Goal: Information Seeking & Learning: Find specific fact

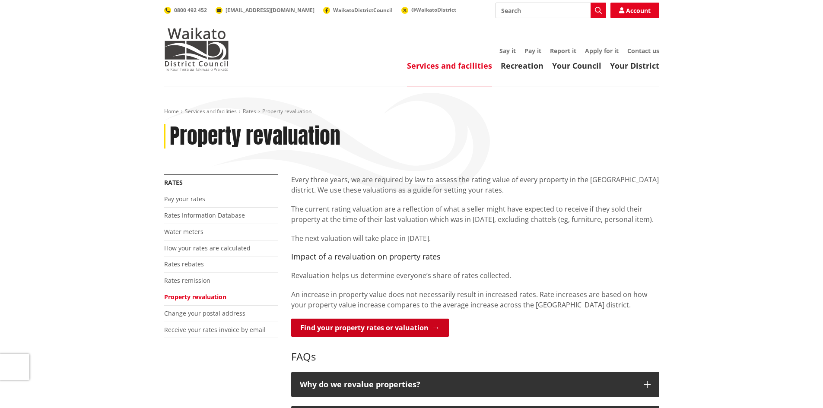
click at [358, 327] on link "Find your property rates or valuation" at bounding box center [370, 328] width 158 height 18
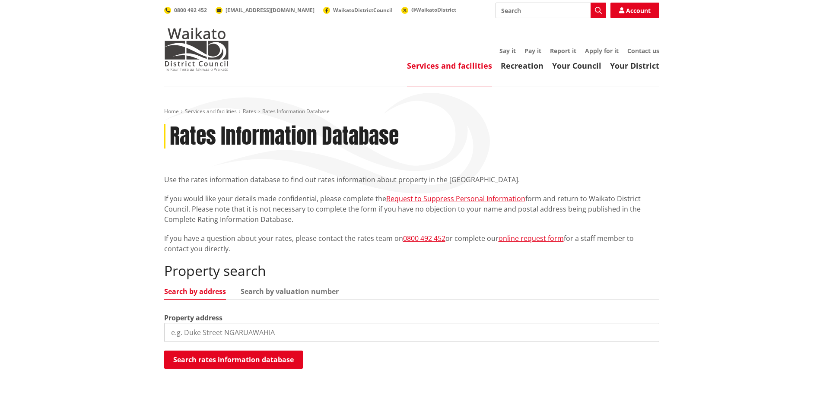
click at [232, 330] on input "search" at bounding box center [411, 332] width 495 height 19
type input "50a lawrence road"
click at [214, 358] on button "Search rates information database" at bounding box center [233, 360] width 139 height 18
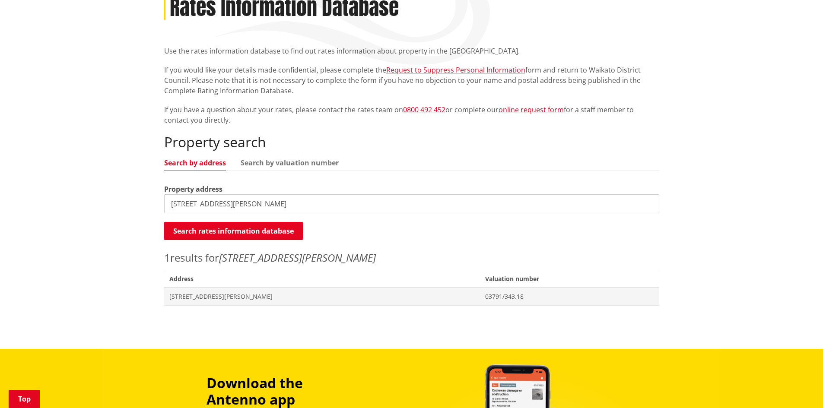
scroll to position [130, 0]
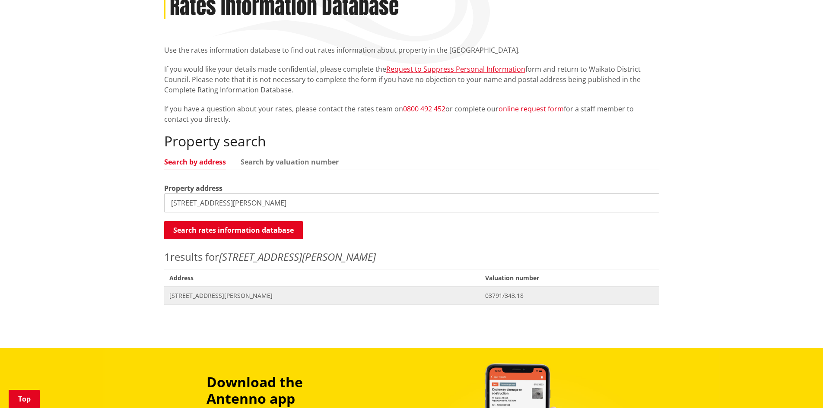
click at [267, 296] on span "[STREET_ADDRESS][PERSON_NAME]" at bounding box center [322, 296] width 306 height 9
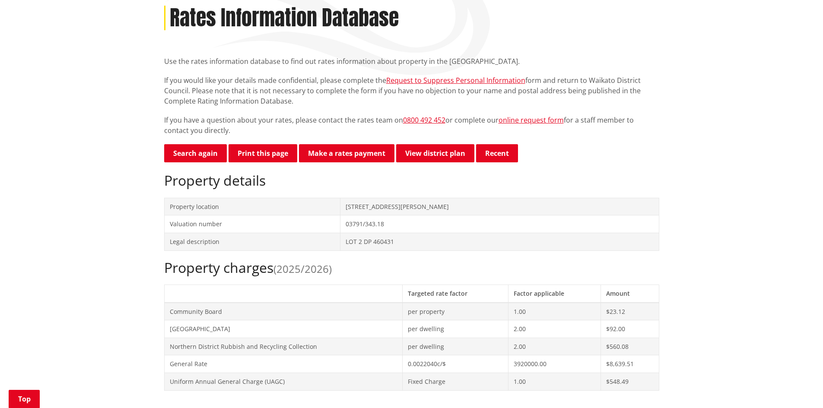
scroll to position [130, 0]
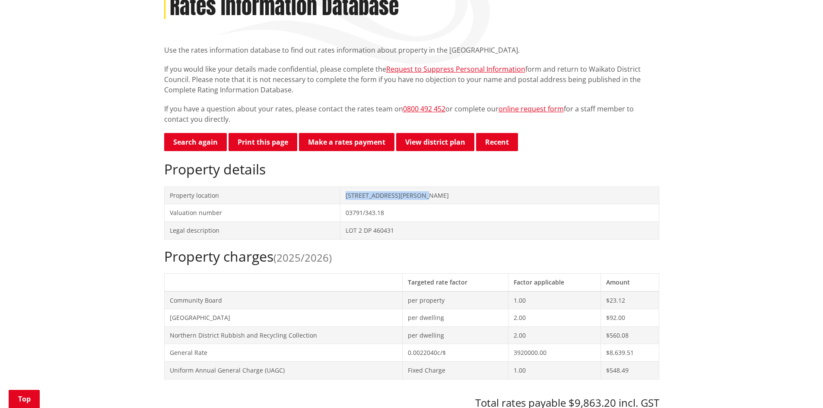
drag, startPoint x: 452, startPoint y: 194, endPoint x: 370, endPoint y: 195, distance: 82.1
click at [367, 195] on td "[STREET_ADDRESS][PERSON_NAME]" at bounding box center [499, 196] width 318 height 18
copy td "50A Lawrence Road TUAKAU"
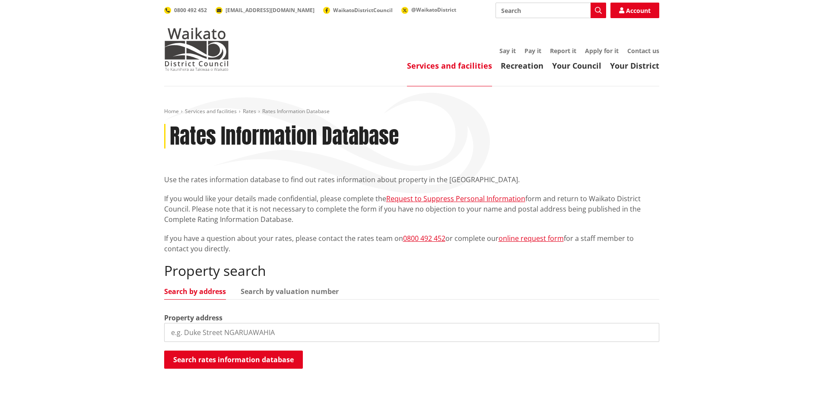
scroll to position [130, 0]
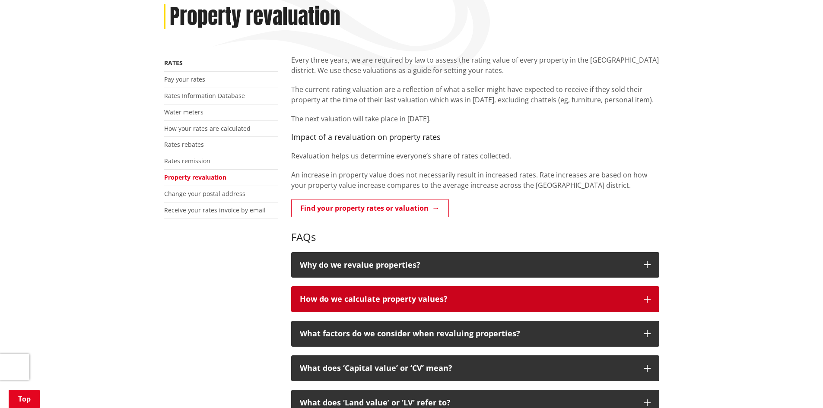
scroll to position [173, 0]
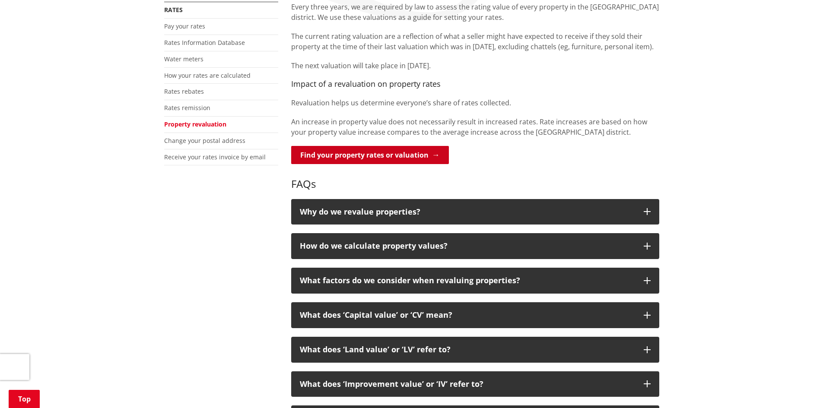
click at [420, 155] on link "Find your property rates or valuation" at bounding box center [370, 155] width 158 height 18
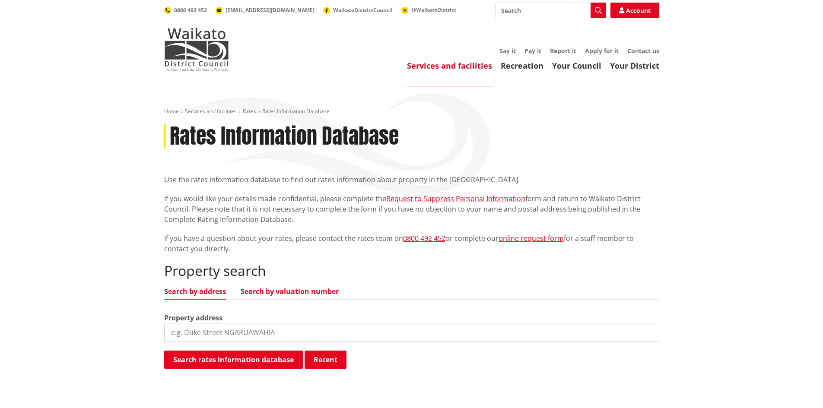
click at [290, 291] on link "Search by valuation number" at bounding box center [290, 291] width 98 height 7
click at [202, 292] on link "Search by address" at bounding box center [195, 291] width 62 height 7
click at [200, 328] on input "search" at bounding box center [411, 332] width 495 height 19
paste input "[STREET_ADDRESS][PERSON_NAME]"
type input "[STREET_ADDRESS][PERSON_NAME]"
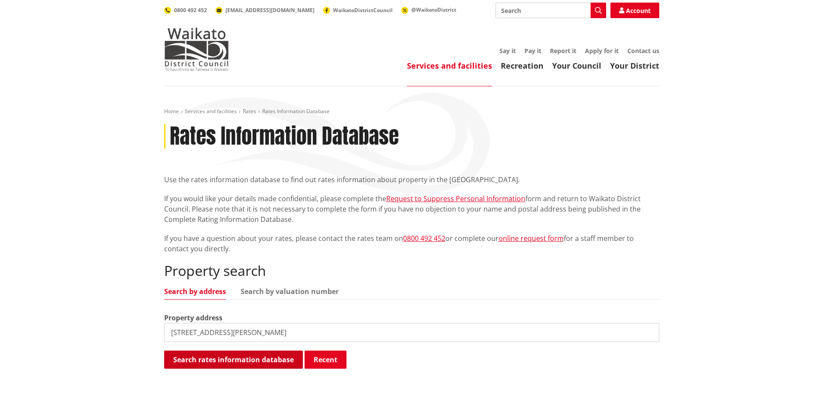
click at [231, 362] on button "Search rates information database" at bounding box center [233, 360] width 139 height 18
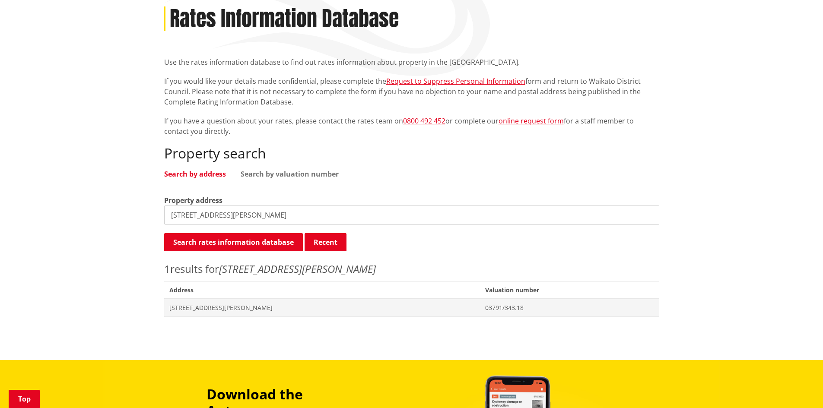
scroll to position [130, 0]
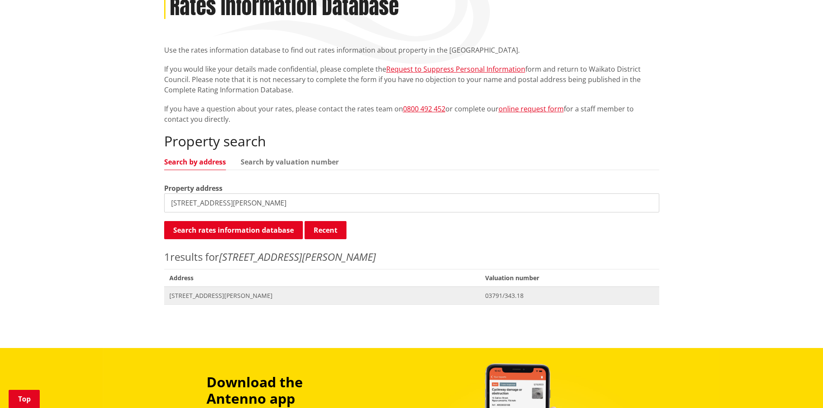
click at [228, 292] on span "50A Lawrence Road TUAKAU" at bounding box center [322, 296] width 306 height 9
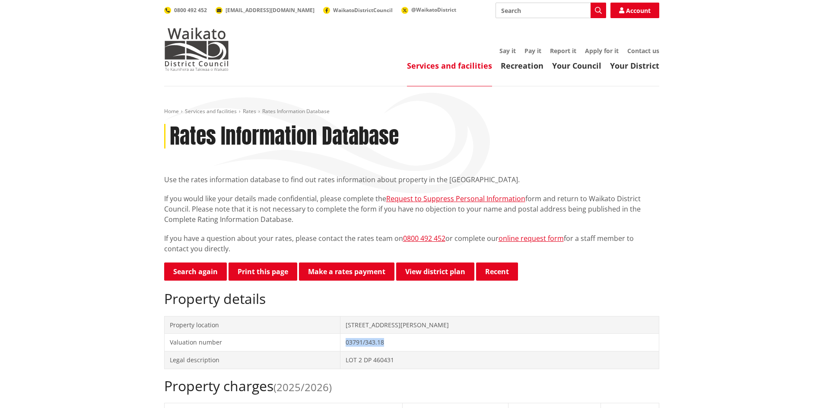
drag, startPoint x: 414, startPoint y: 343, endPoint x: 369, endPoint y: 342, distance: 45.4
click at [369, 342] on td "03791/343.18" at bounding box center [499, 343] width 318 height 18
copy td "03791/343.18"
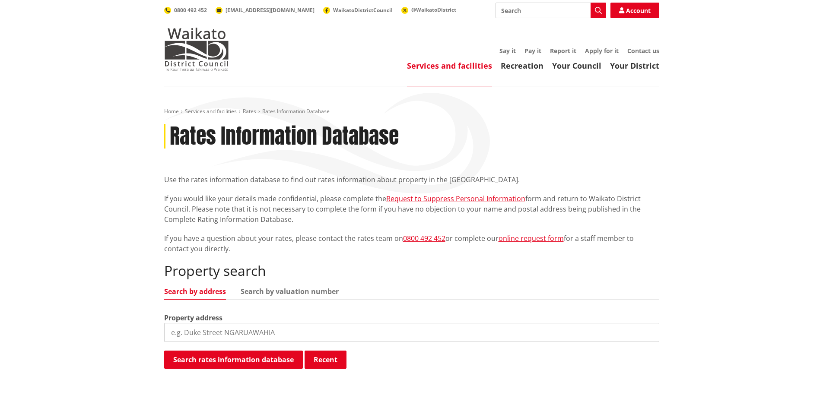
scroll to position [130, 0]
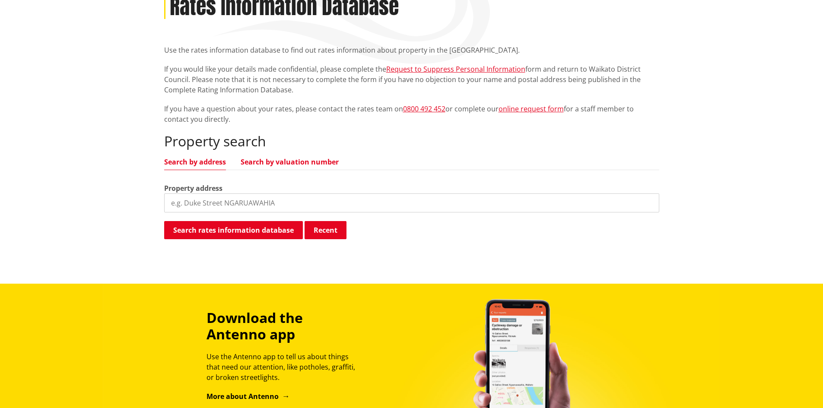
click at [268, 162] on link "Search by valuation number" at bounding box center [290, 162] width 98 height 7
click at [246, 207] on input "search" at bounding box center [411, 203] width 495 height 19
paste input "03791/343.18"
type input "03791/343.18"
click at [257, 229] on button "Search rates information database" at bounding box center [233, 230] width 139 height 18
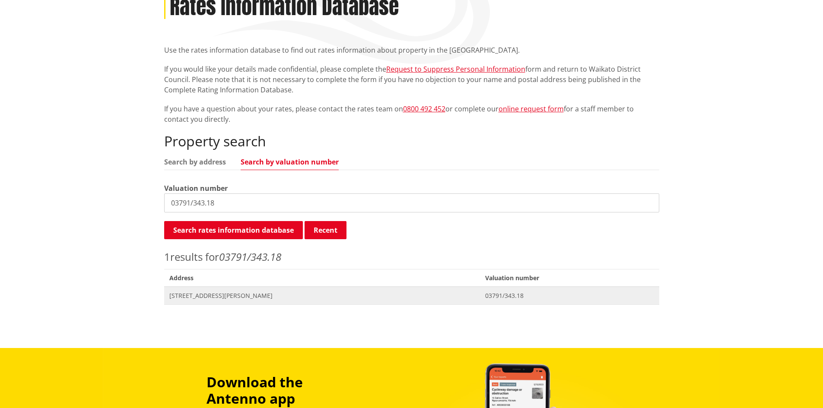
click at [196, 296] on span "50A Lawrence Road TUAKAU" at bounding box center [322, 296] width 306 height 9
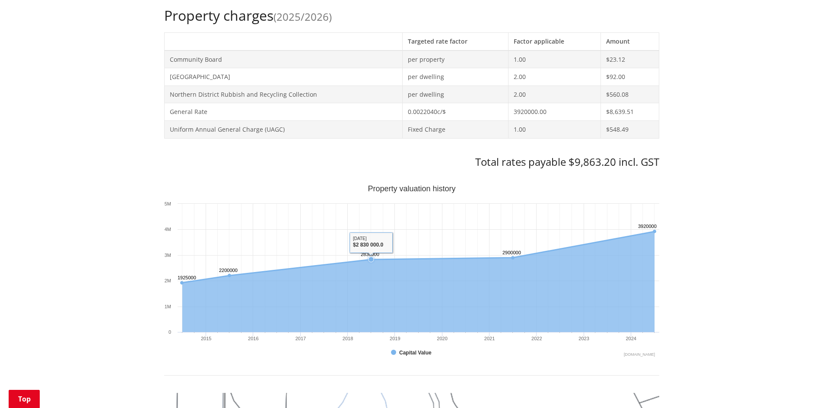
scroll to position [432, 0]
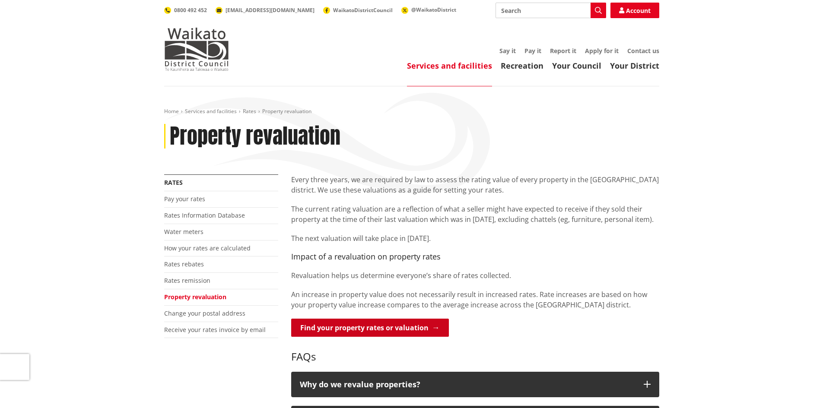
click at [340, 326] on link "Find your property rates or valuation" at bounding box center [370, 328] width 158 height 18
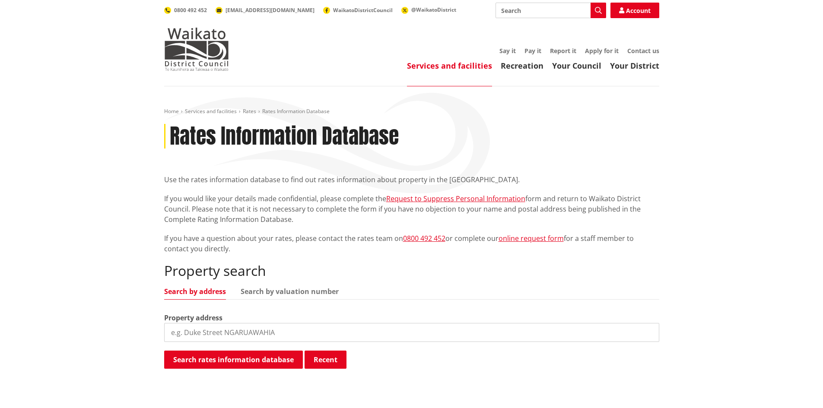
click at [220, 334] on input "search" at bounding box center [411, 332] width 495 height 19
type input "183 kohanga"
click at [215, 359] on button "Search rates information database" at bounding box center [233, 360] width 139 height 18
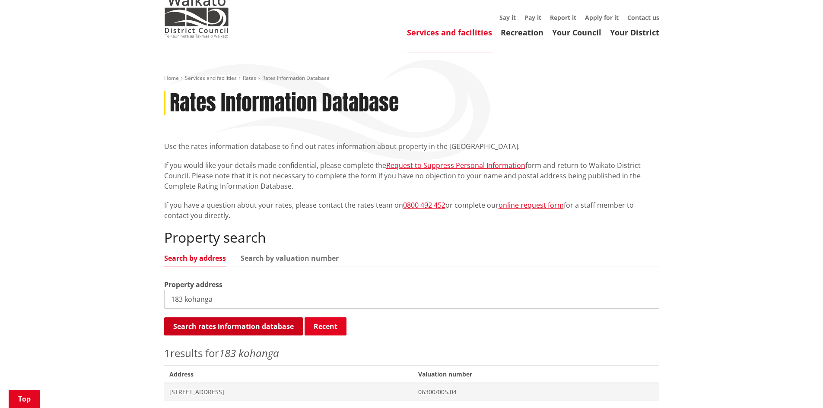
scroll to position [130, 0]
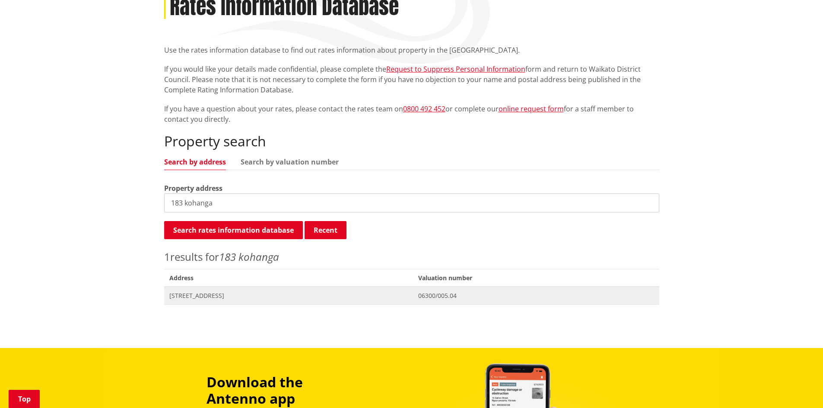
click at [205, 295] on span "183 Kohanga Road TUAKAU" at bounding box center [288, 296] width 239 height 9
